Goal: Obtain resource: Download file/media

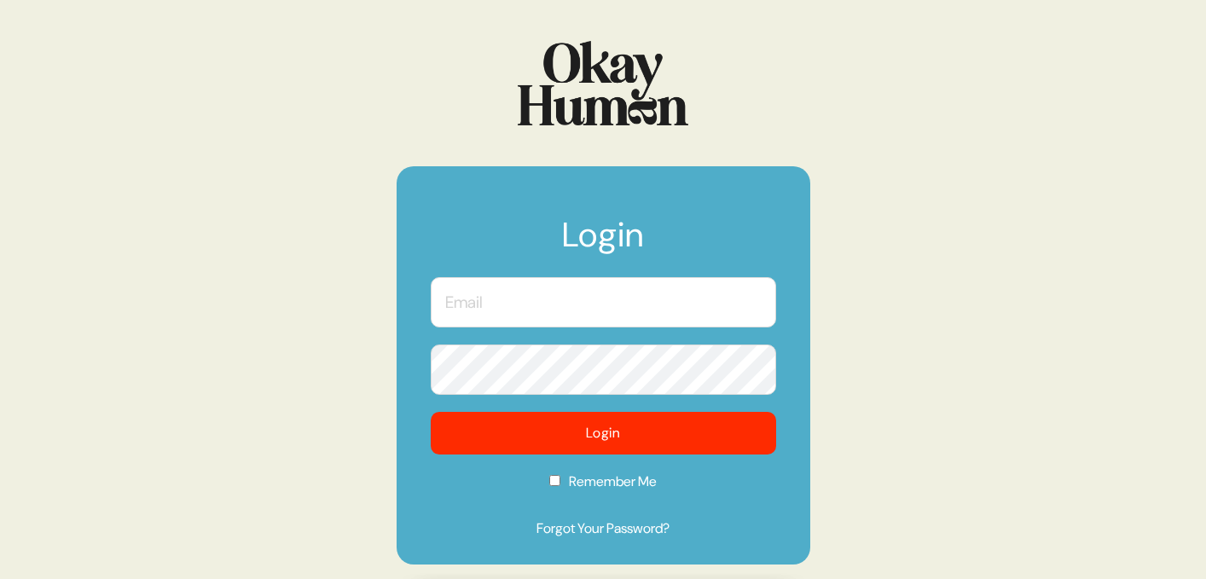
click at [529, 315] on input "text" at bounding box center [603, 302] width 345 height 50
click at [515, 308] on input "text" at bounding box center [603, 302] width 345 height 50
click at [0, 578] on com-1password-button at bounding box center [0, 579] width 0 height 0
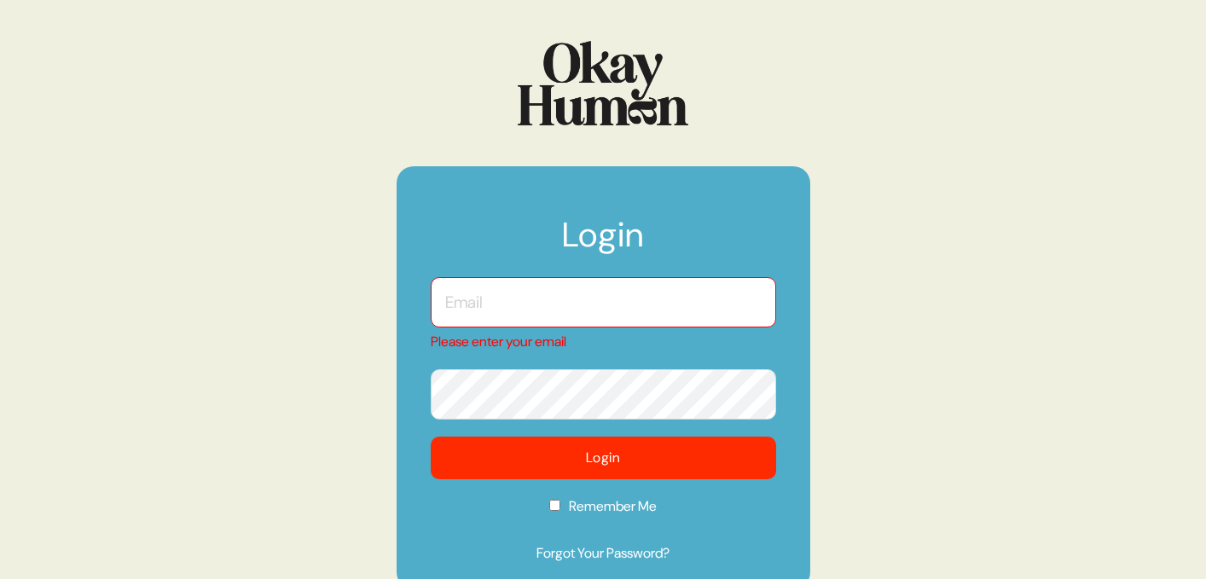
type input "[EMAIL_ADDRESS][DOMAIN_NAME]"
checkbox input "true"
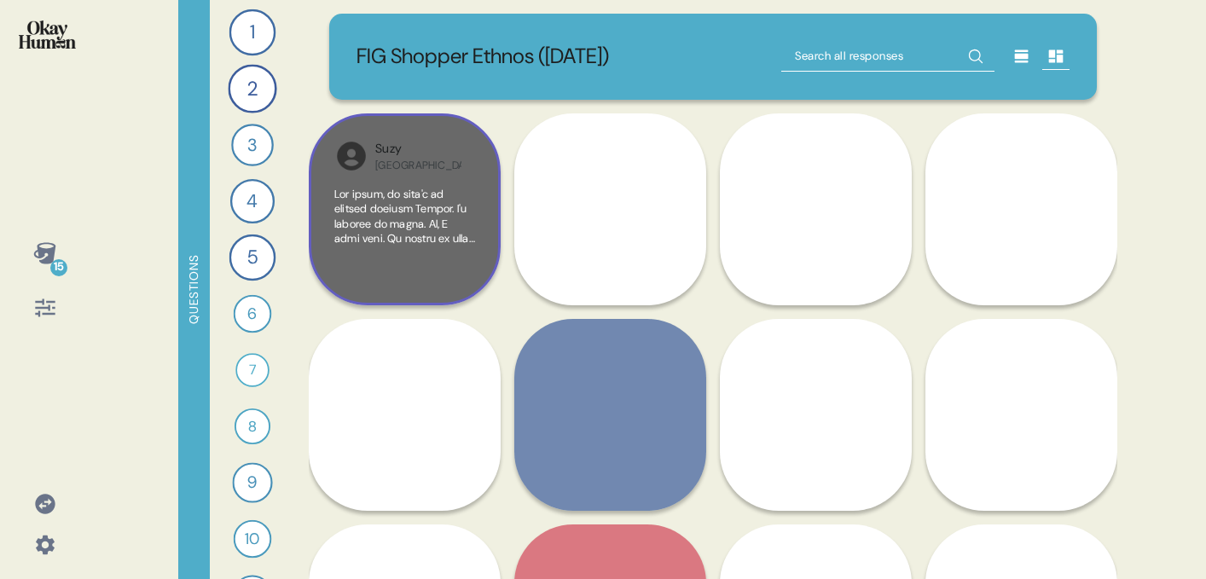
click at [452, 178] on div "Suzy Atlanta" at bounding box center [405, 209] width 192 height 192
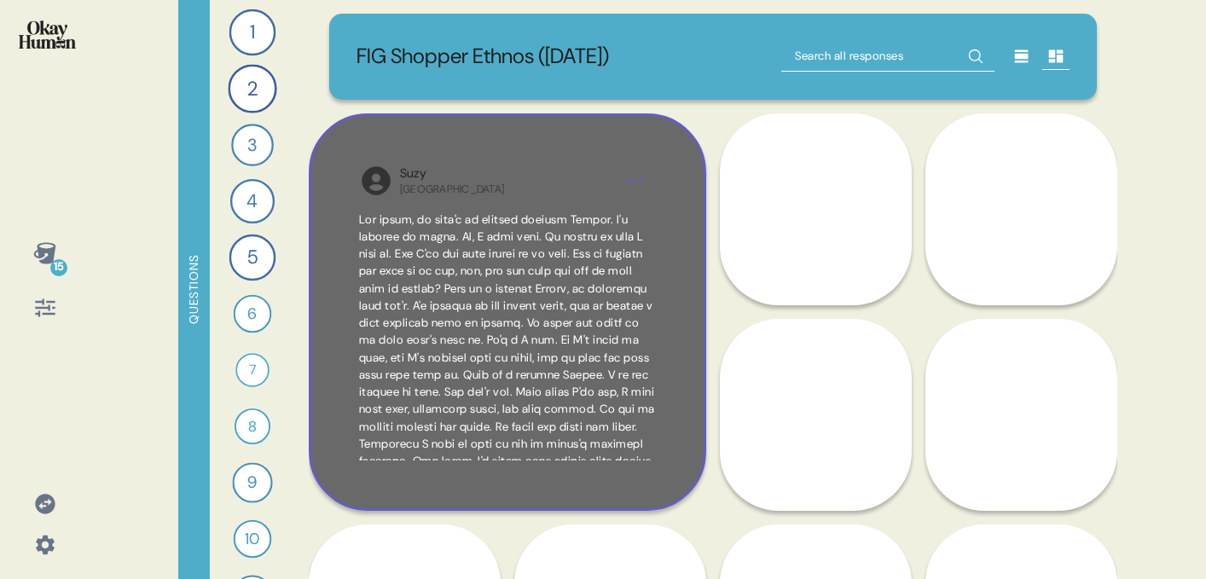
click at [489, 219] on span at bounding box center [507, 564] width 297 height 705
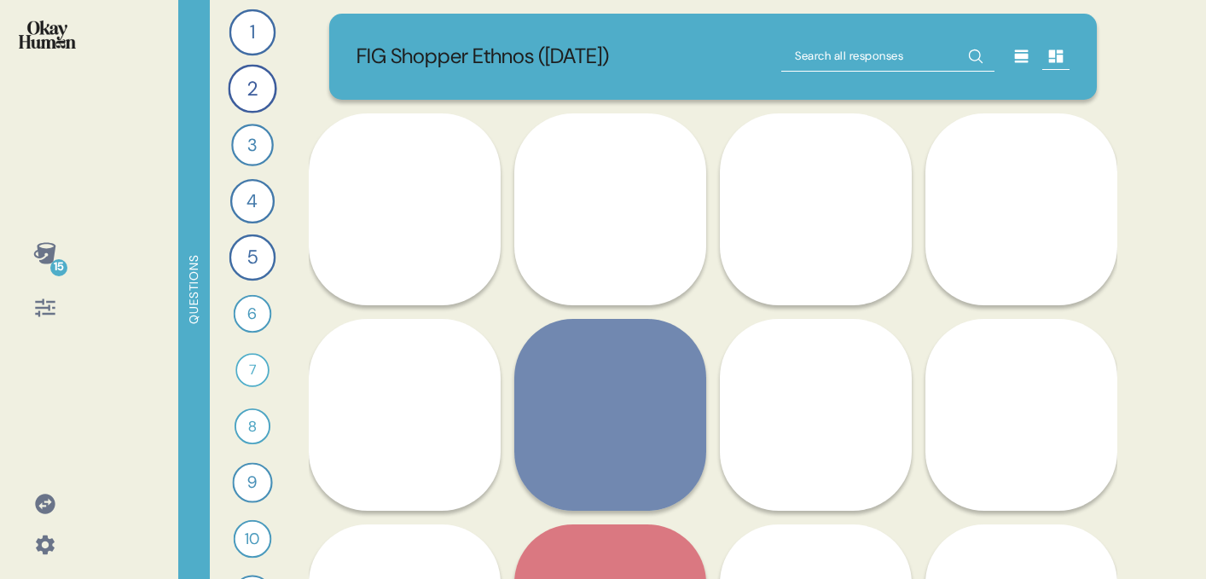
click at [1012, 54] on div at bounding box center [1021, 56] width 27 height 27
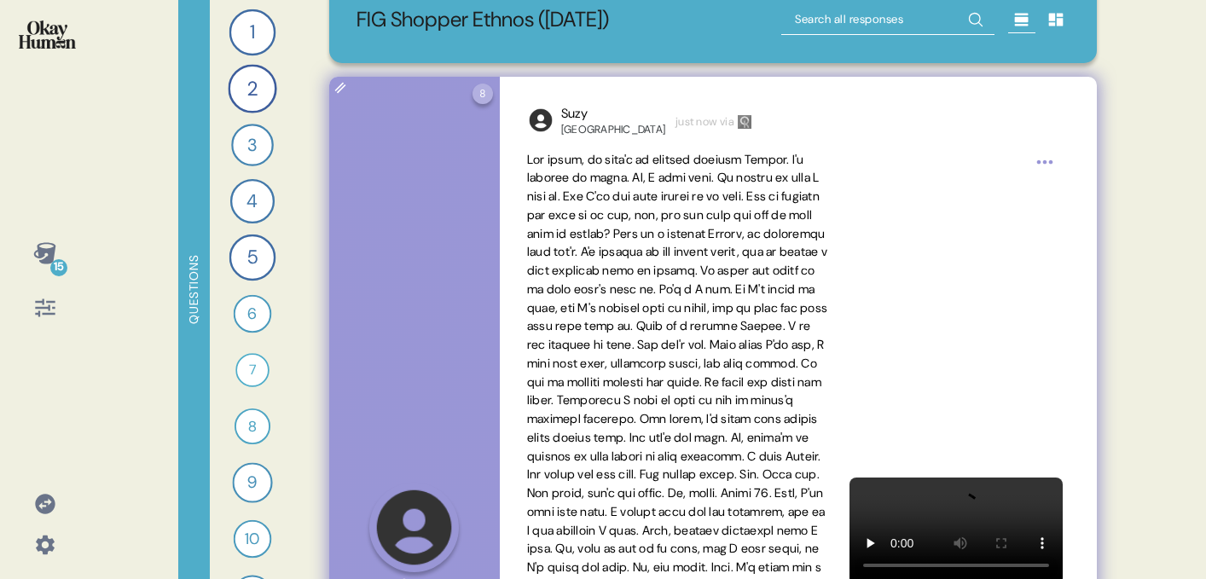
scroll to position [39, 0]
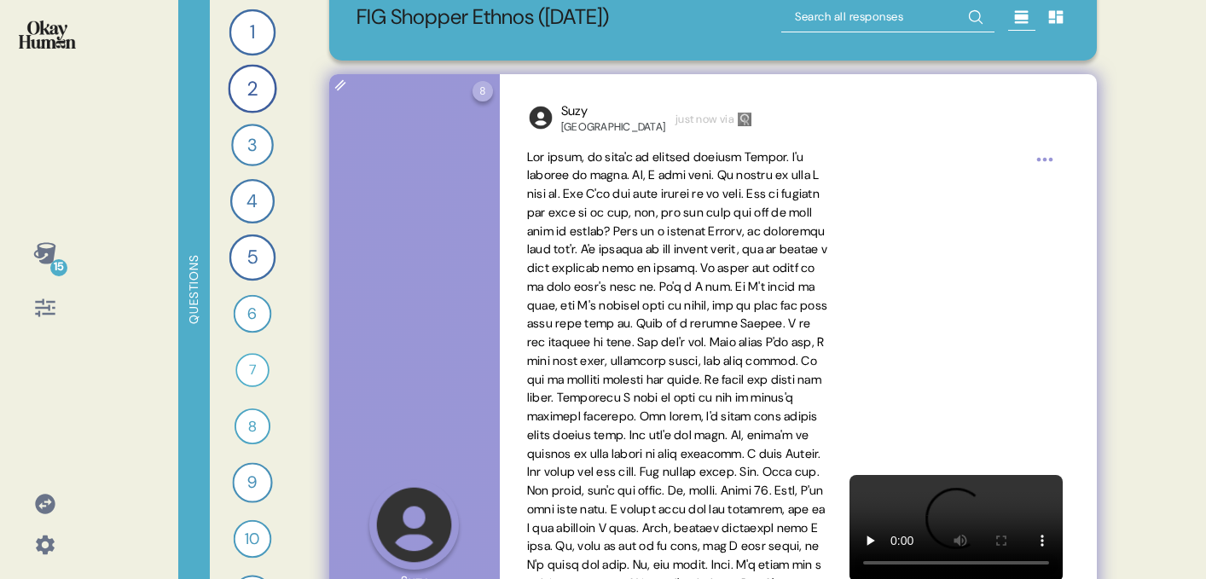
click at [1048, 156] on html "15 Questions 1 Tell me about your grocery shopping routines and habits. 24 Resp…" at bounding box center [603, 289] width 1206 height 579
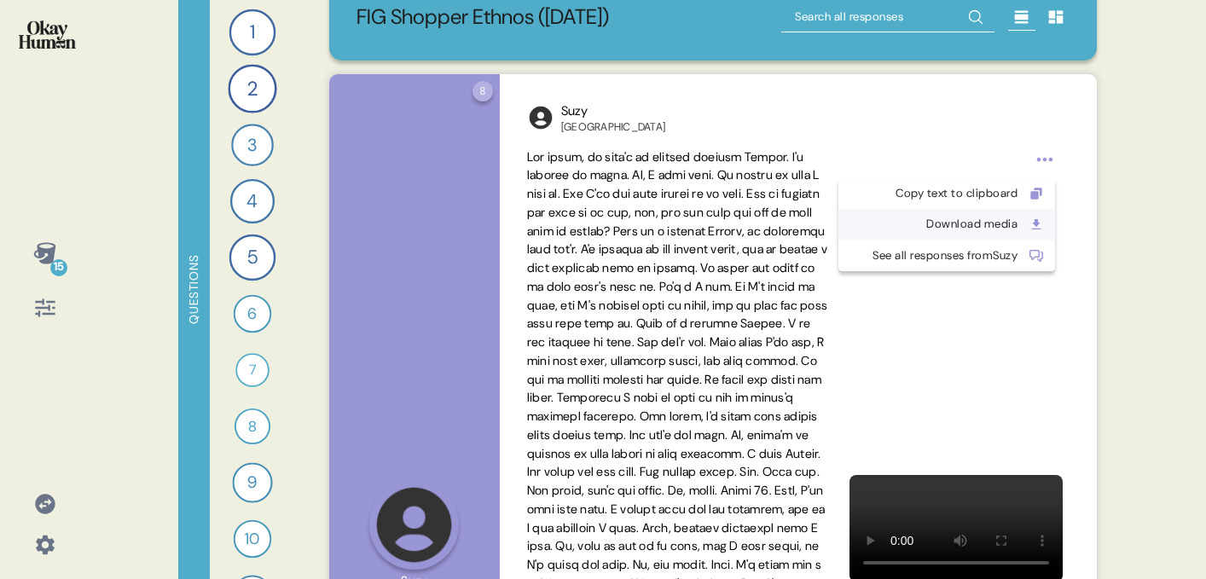
click at [955, 218] on div "Download media" at bounding box center [932, 224] width 169 height 17
